Goal: Task Accomplishment & Management: Use online tool/utility

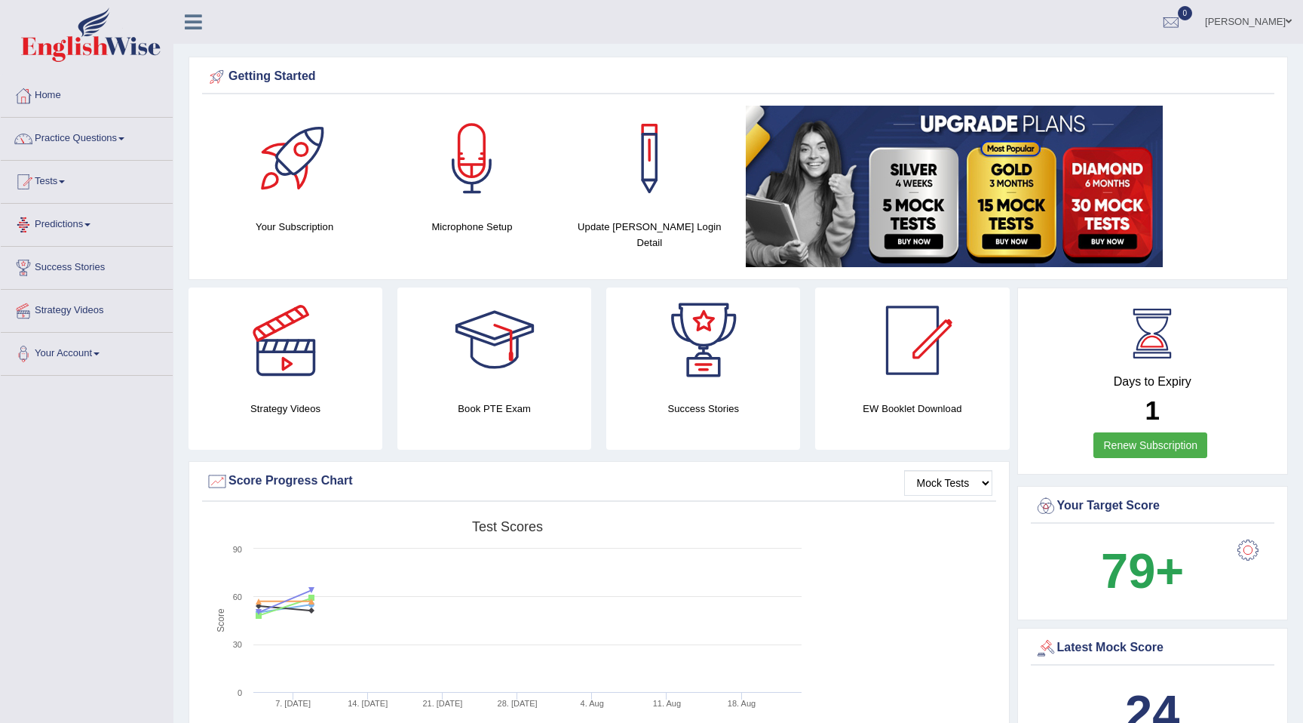
click at [60, 225] on link "Predictions" at bounding box center [87, 223] width 172 height 38
click at [52, 180] on link "Tests" at bounding box center [87, 180] width 172 height 38
click at [89, 305] on link "Predictions" at bounding box center [87, 303] width 172 height 38
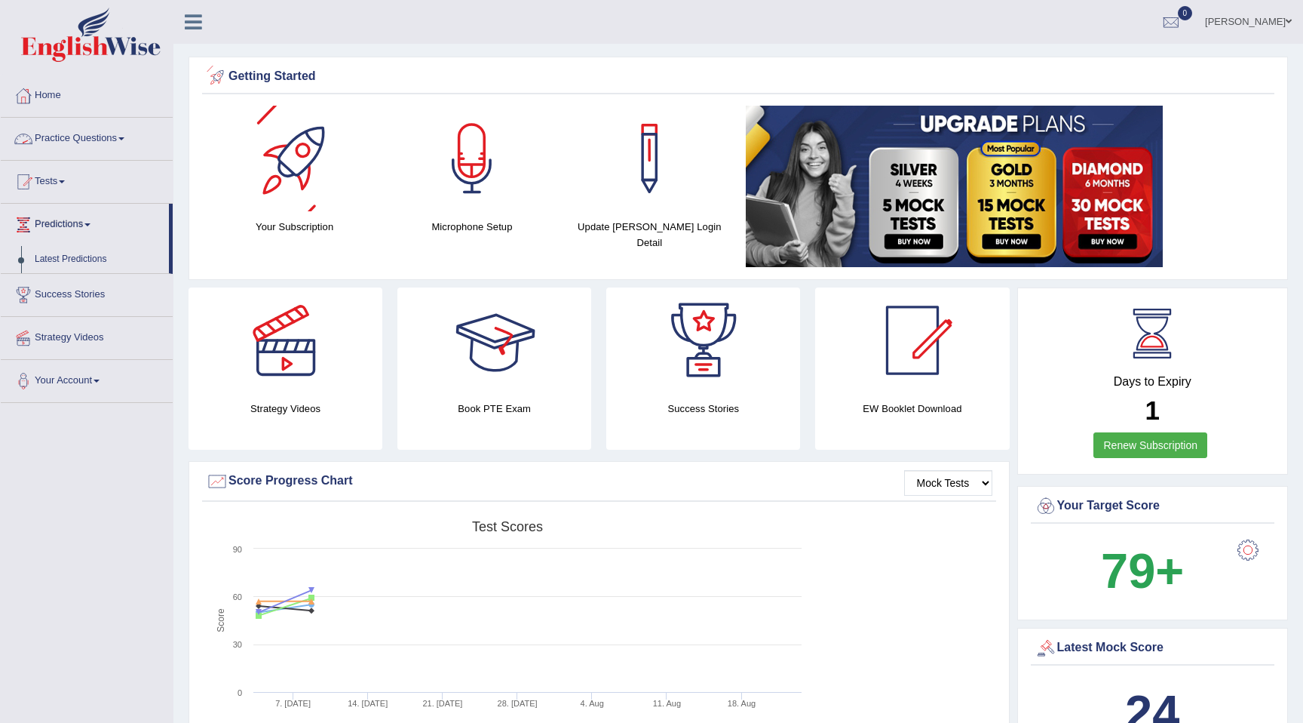
click at [489, 401] on h4 "Book PTE Exam" at bounding box center [495, 409] width 194 height 16
click at [502, 331] on div at bounding box center [495, 340] width 106 height 106
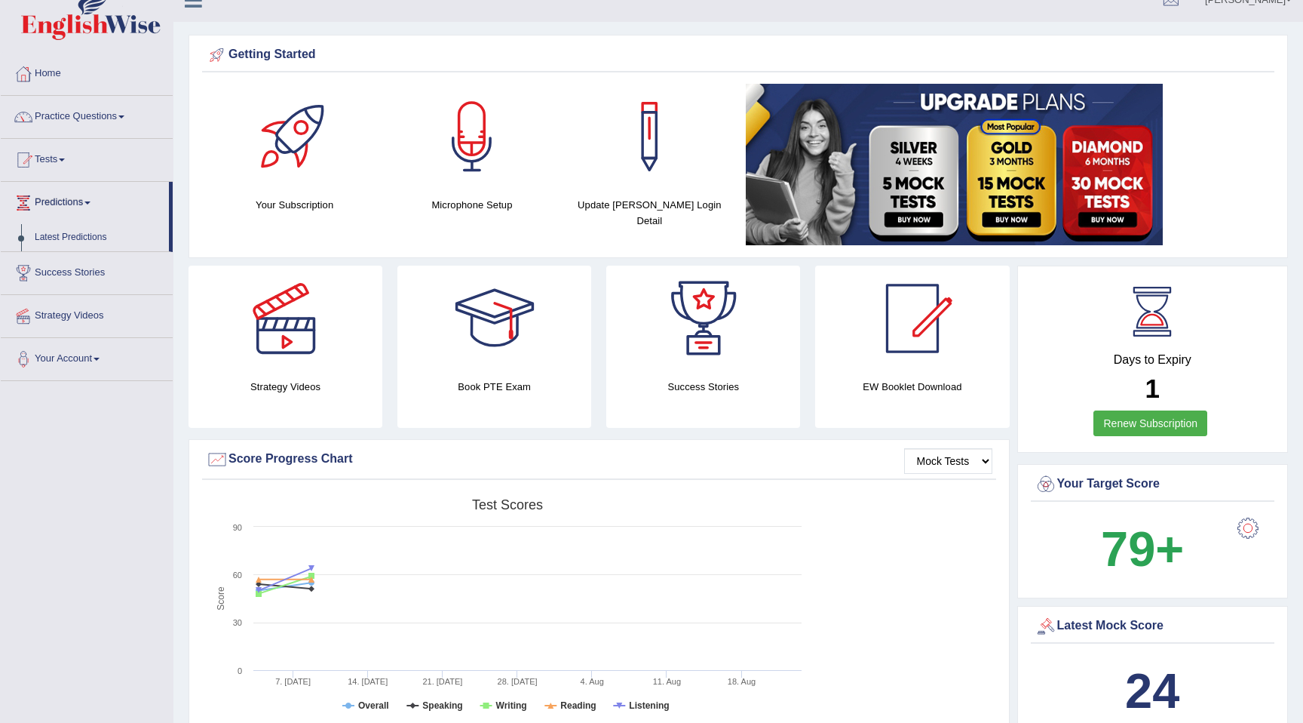
scroll to position [24, 0]
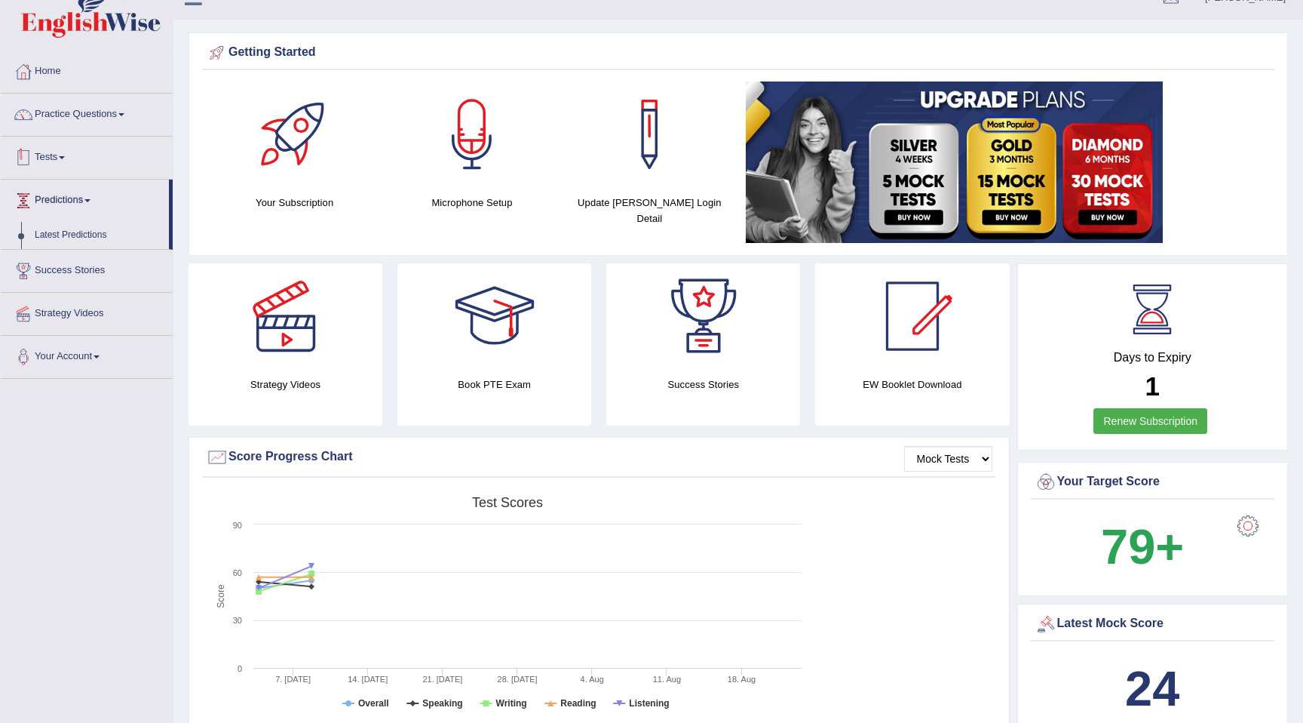
click at [51, 149] on link "Tests" at bounding box center [87, 156] width 172 height 38
click at [76, 219] on link "Take Mock Test" at bounding box center [98, 219] width 141 height 27
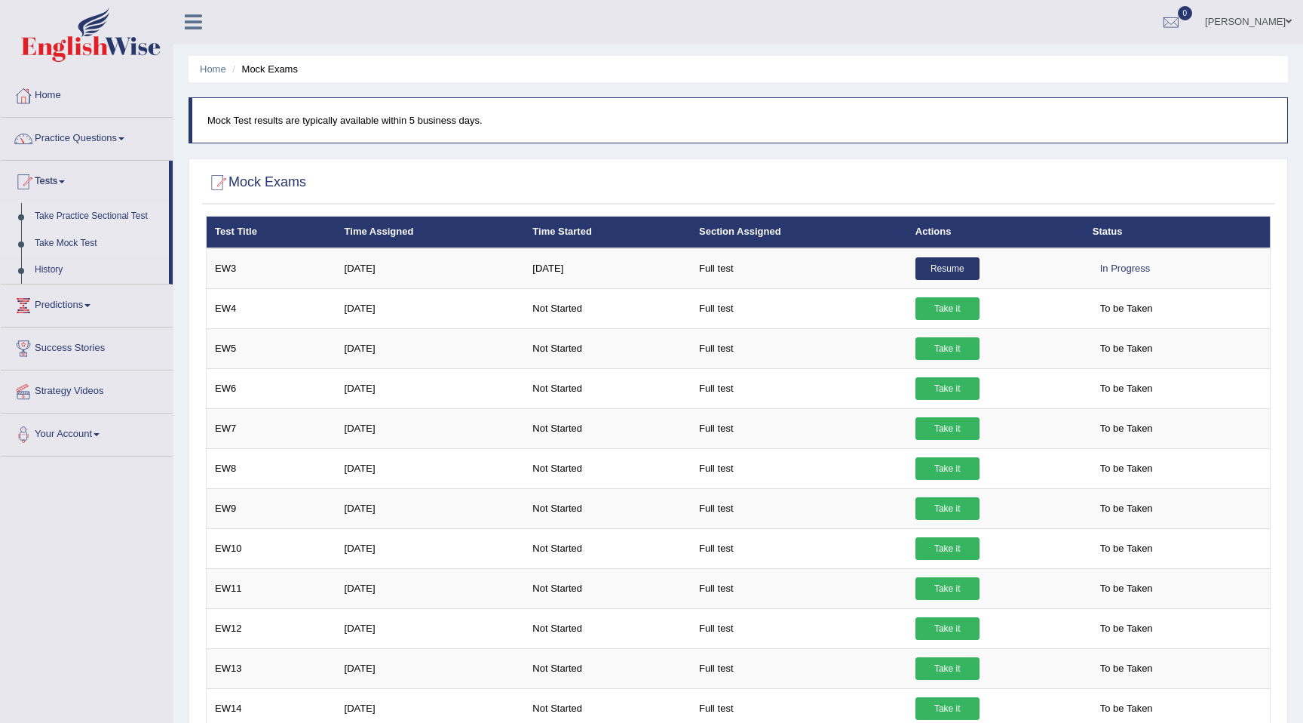
click at [60, 215] on link "Take Practice Sectional Test" at bounding box center [98, 216] width 141 height 27
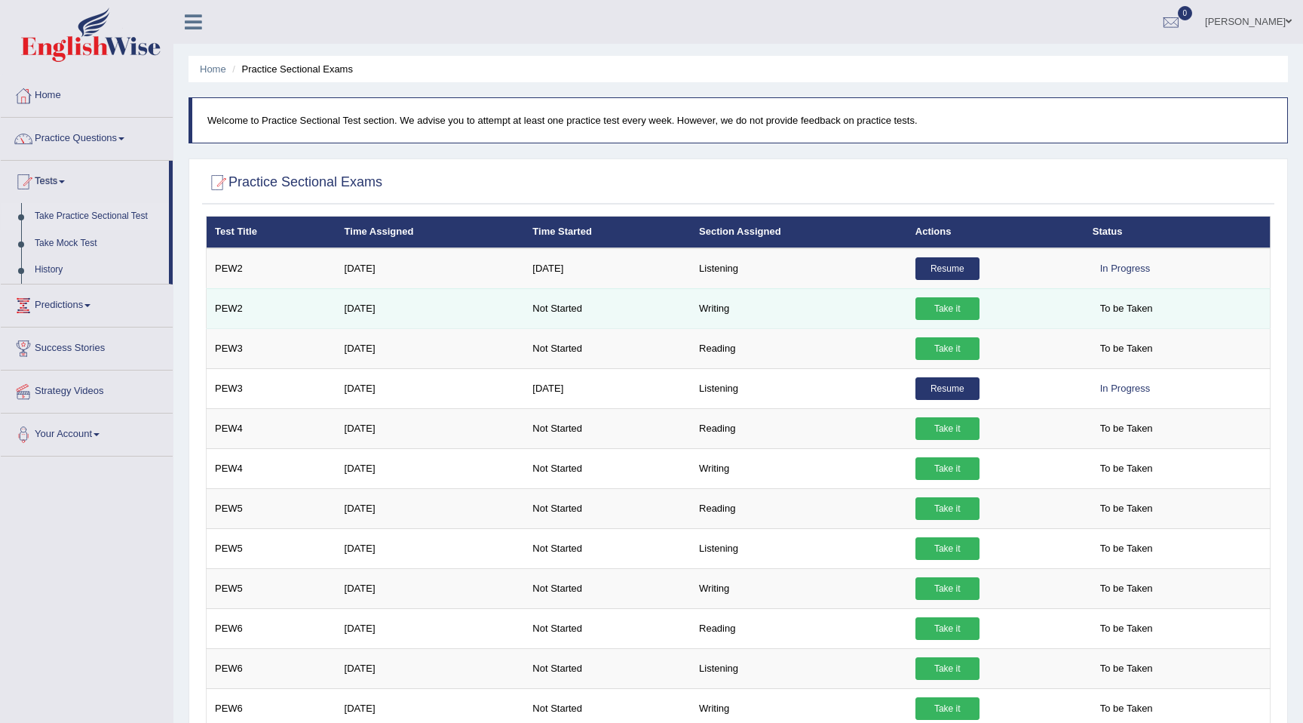
click at [949, 309] on link "Take it" at bounding box center [948, 308] width 64 height 23
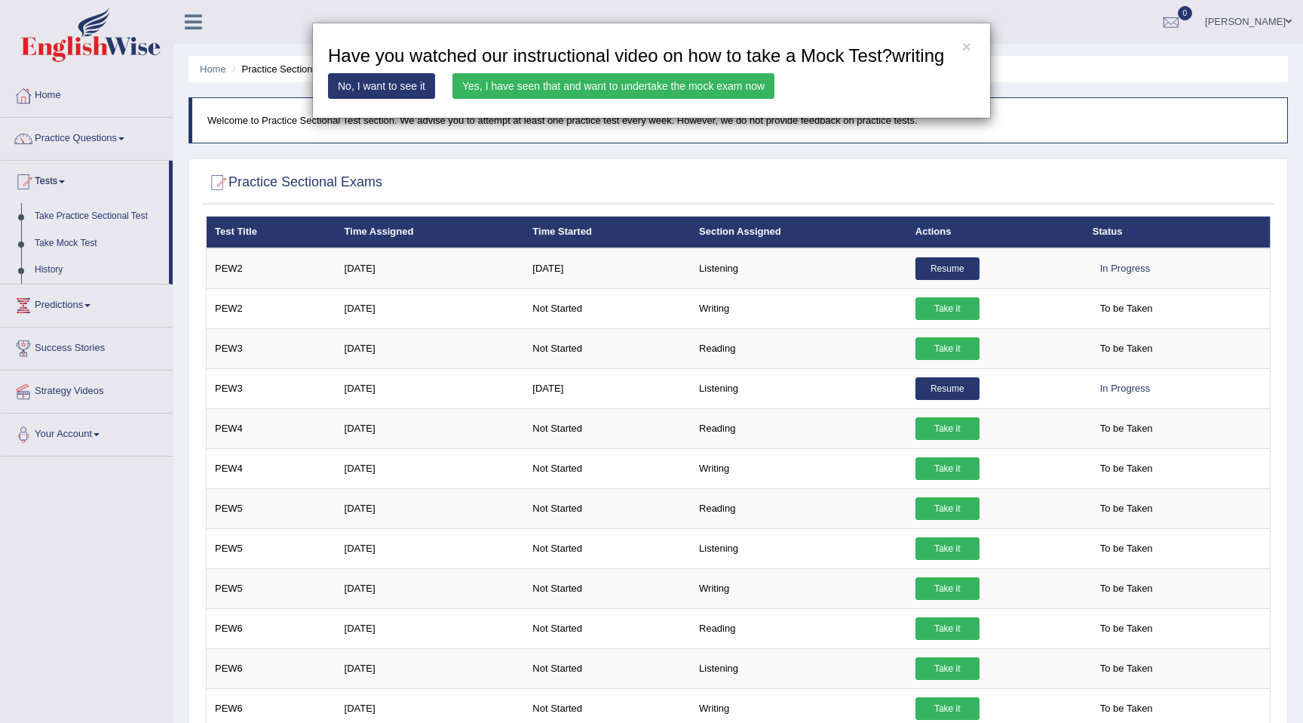
click at [528, 99] on link "Yes, I have seen that and want to undertake the mock exam now" at bounding box center [614, 86] width 322 height 26
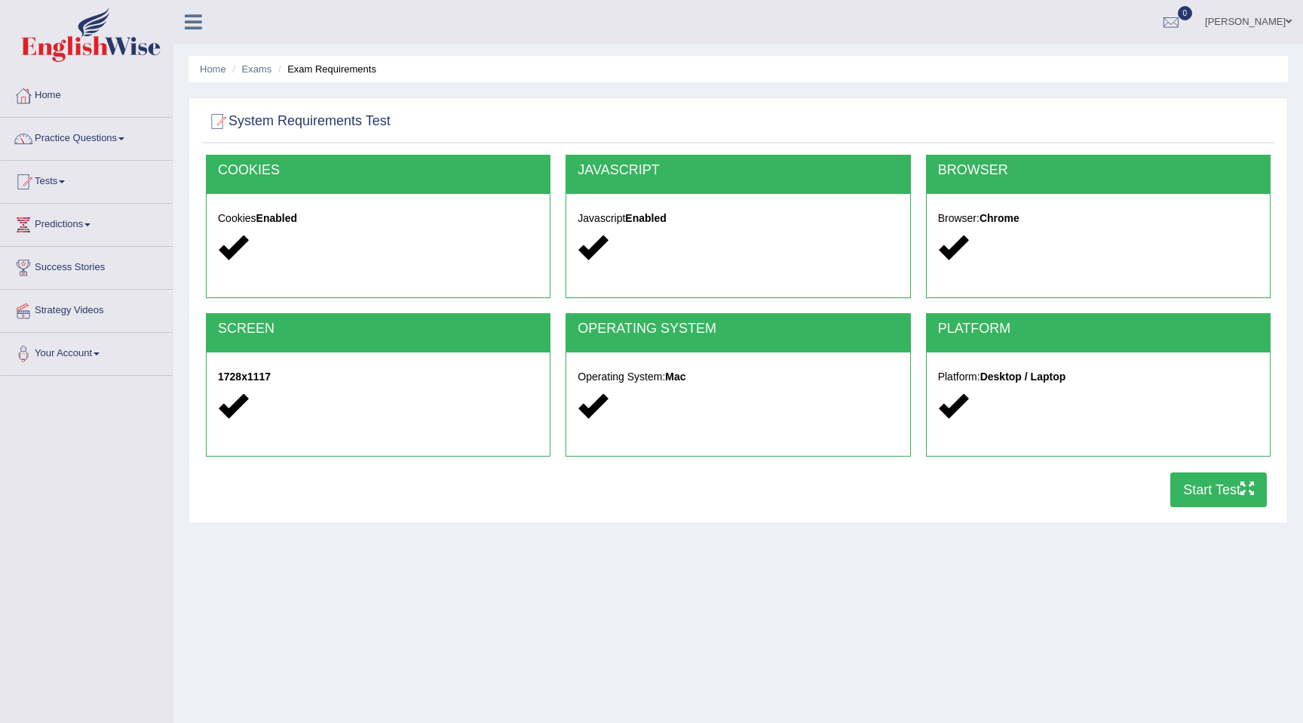
click at [1189, 489] on button "Start Test" at bounding box center [1219, 489] width 97 height 35
